Goal: Book appointment/travel/reservation

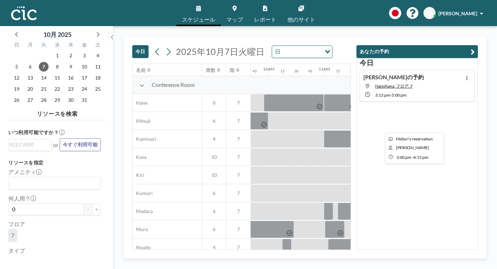
scroll to position [0, 587]
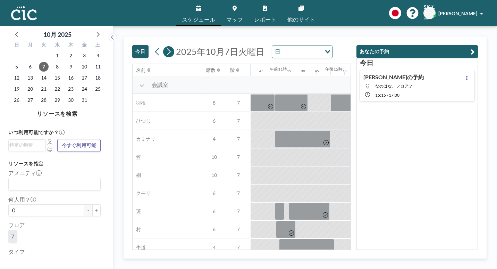
click at [167, 48] on icon at bounding box center [169, 51] width 4 height 7
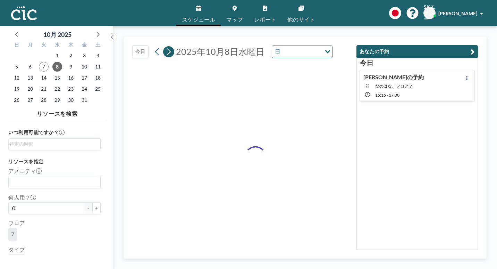
click at [167, 48] on icon at bounding box center [169, 51] width 4 height 7
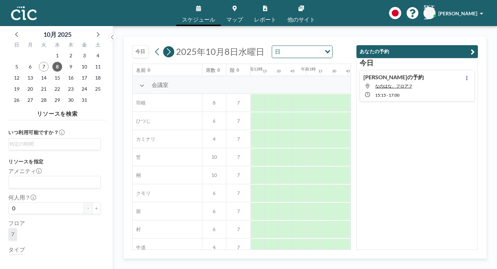
scroll to position [0, 0]
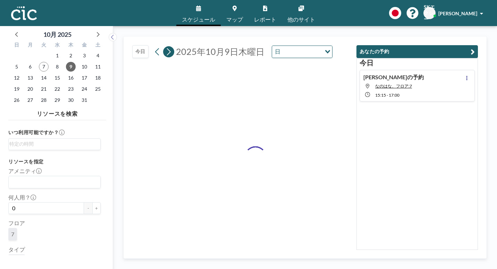
click at [167, 48] on icon at bounding box center [169, 51] width 4 height 7
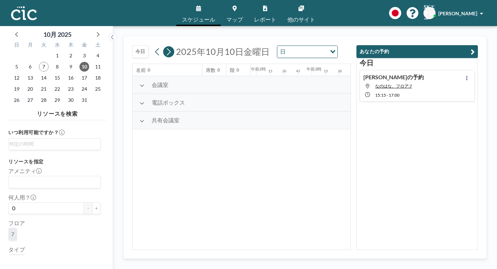
click at [167, 48] on icon at bounding box center [169, 51] width 4 height 7
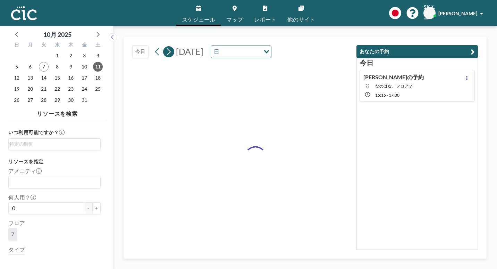
click at [167, 48] on icon at bounding box center [169, 51] width 4 height 7
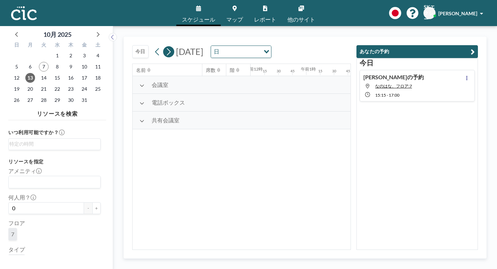
scroll to position [0, 231]
click at [167, 48] on icon at bounding box center [169, 51] width 4 height 7
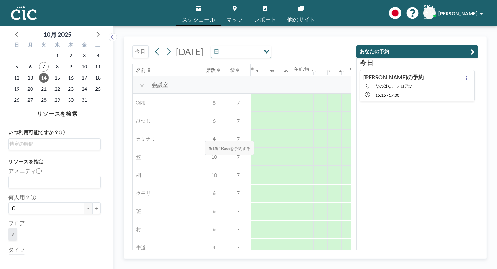
scroll to position [0, 350]
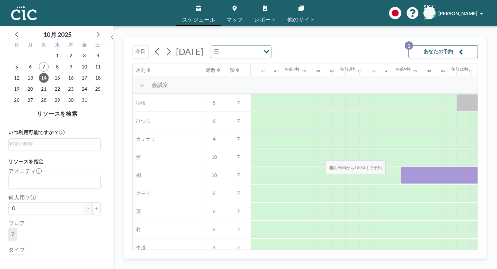
drag, startPoint x: 263, startPoint y: 142, endPoint x: 324, endPoint y: 143, distance: 61.2
click at [401, 166] on div at bounding box center [442, 174] width 83 height 17
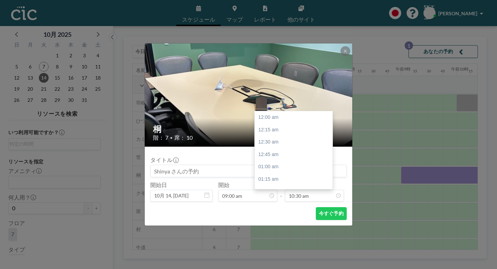
scroll to position [466, 0]
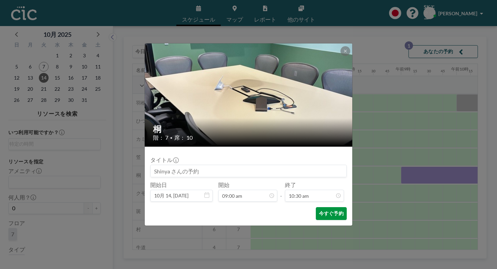
click at [319, 210] on font "今すぐ予約" at bounding box center [331, 213] width 25 height 7
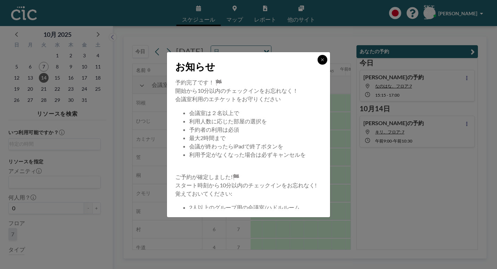
click at [321, 61] on icon at bounding box center [322, 59] width 2 height 2
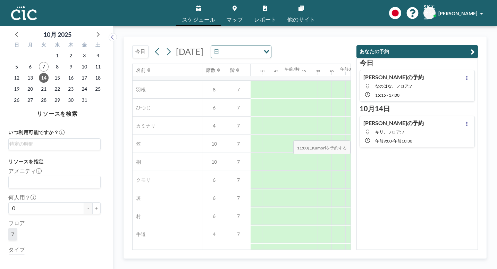
scroll to position [0, 350]
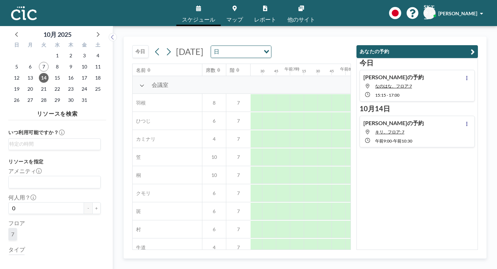
click at [340, 41] on div "[DATE] [DATE] 日 Loading..." at bounding box center [241, 50] width 219 height 27
